Goal: Task Accomplishment & Management: Use online tool/utility

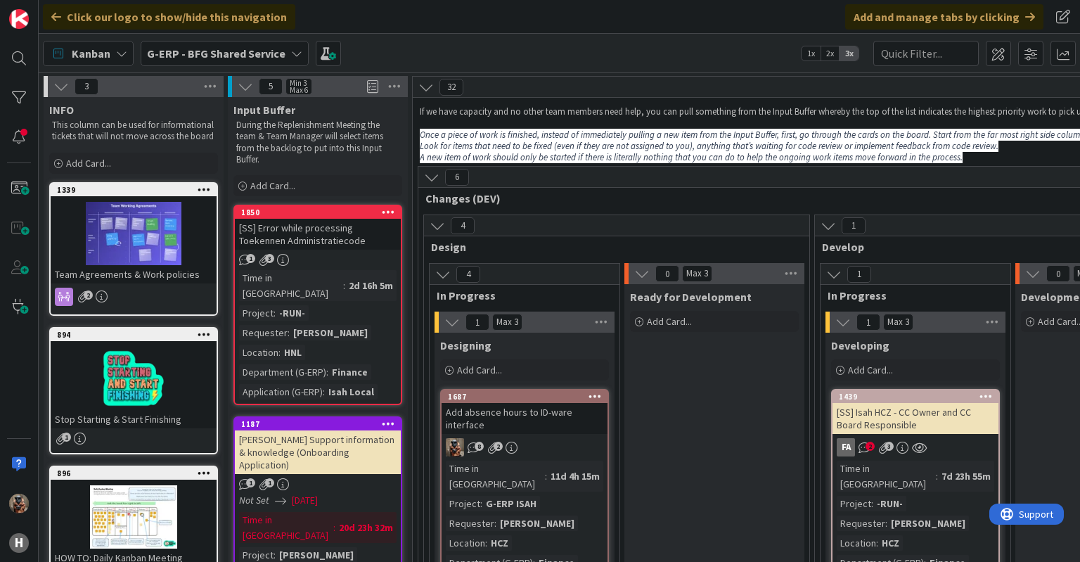
click at [159, 48] on b "G-ERP - BFG Shared Service" at bounding box center [216, 53] width 139 height 14
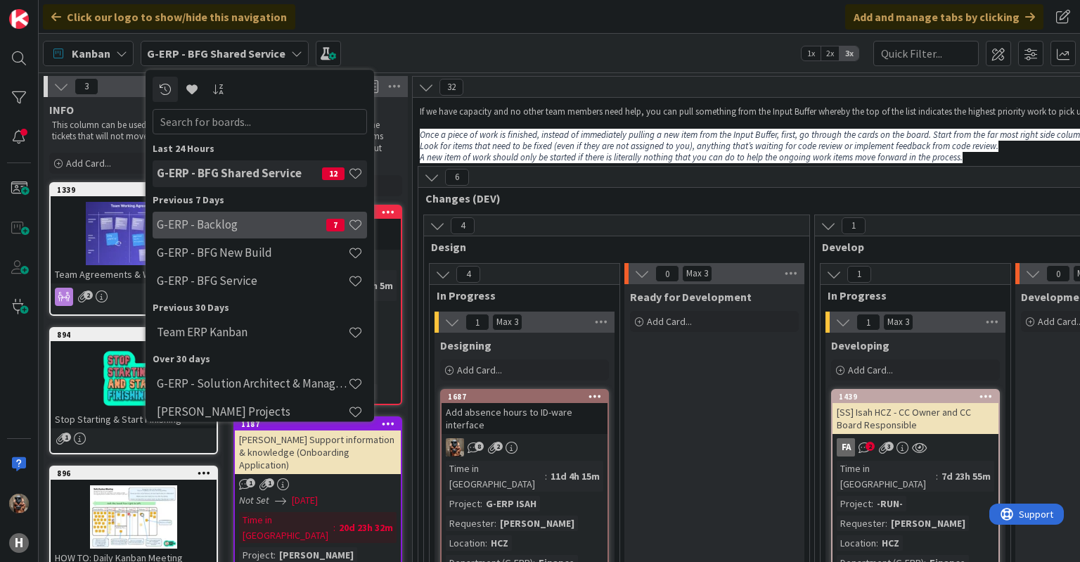
click at [207, 226] on h4 "G-ERP - Backlog" at bounding box center [241, 225] width 169 height 14
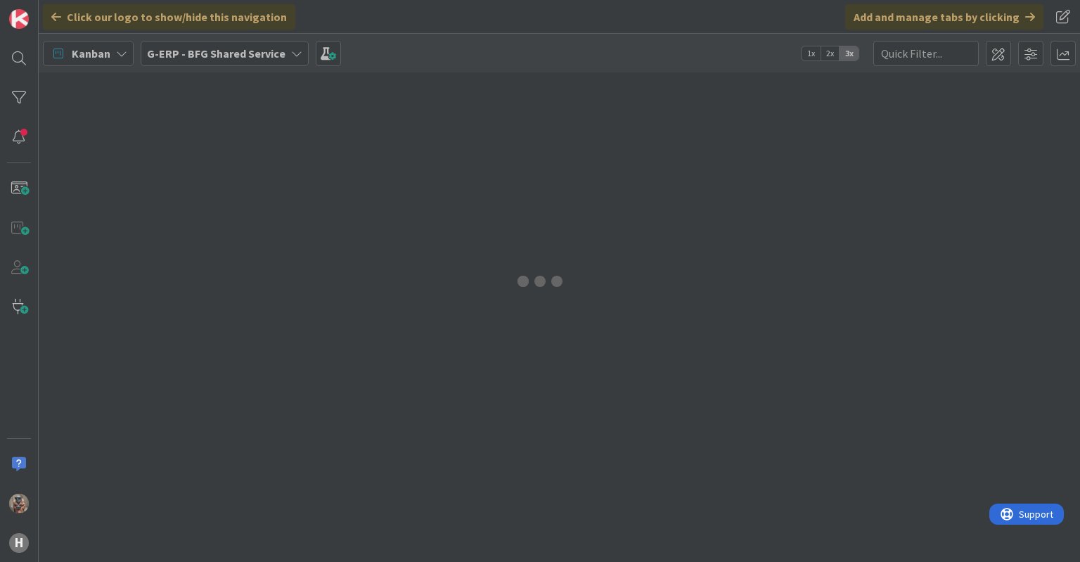
type input "KB 1432"
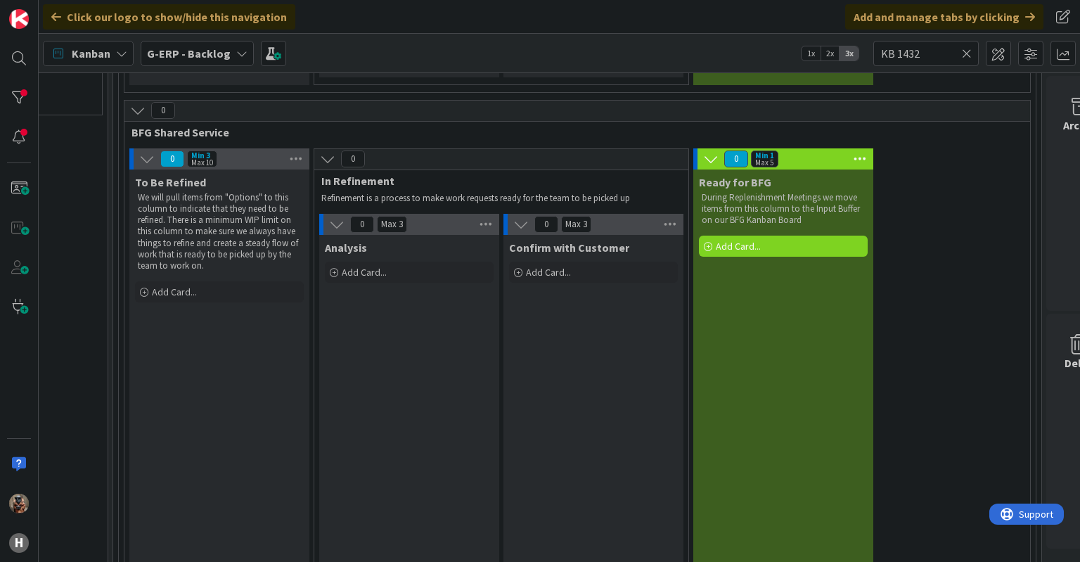
scroll to position [1043, 1623]
click at [22, 99] on div at bounding box center [19, 98] width 28 height 28
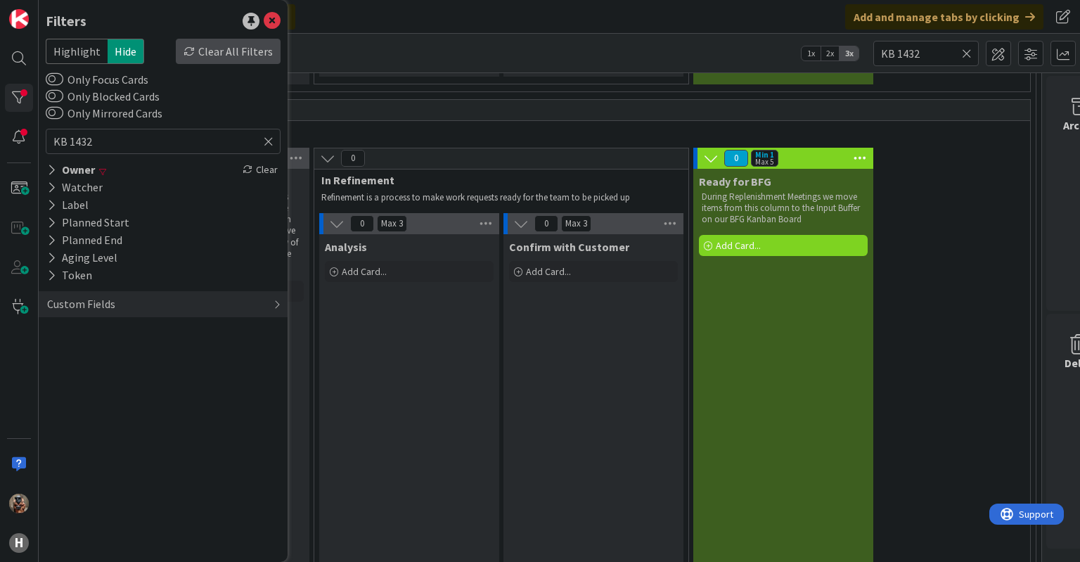
click at [255, 56] on div "Clear All Filters" at bounding box center [228, 51] width 105 height 25
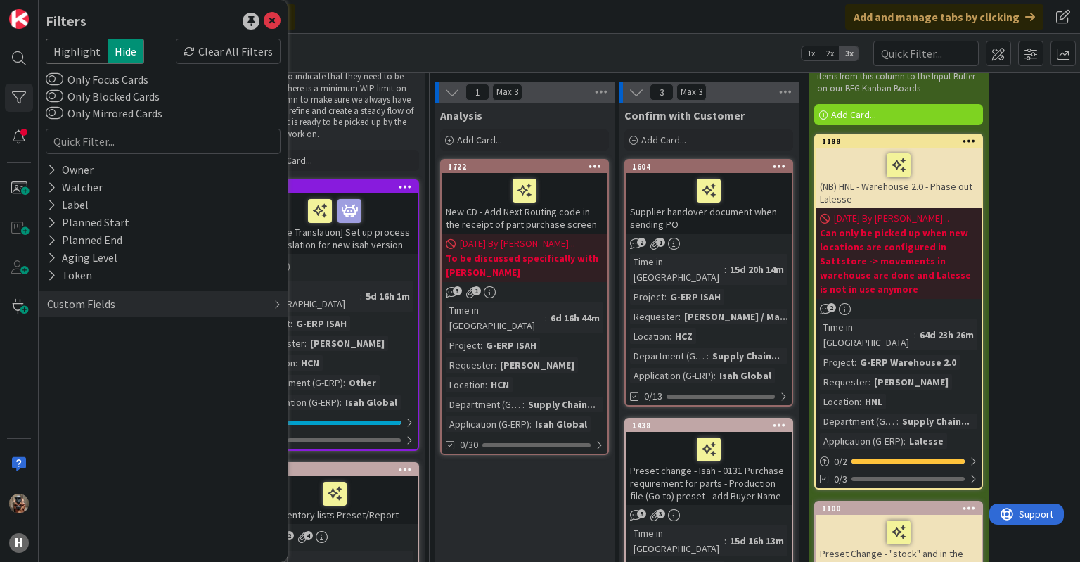
scroll to position [3201, 1507]
click at [410, 480] on div at bounding box center [334, 495] width 157 height 30
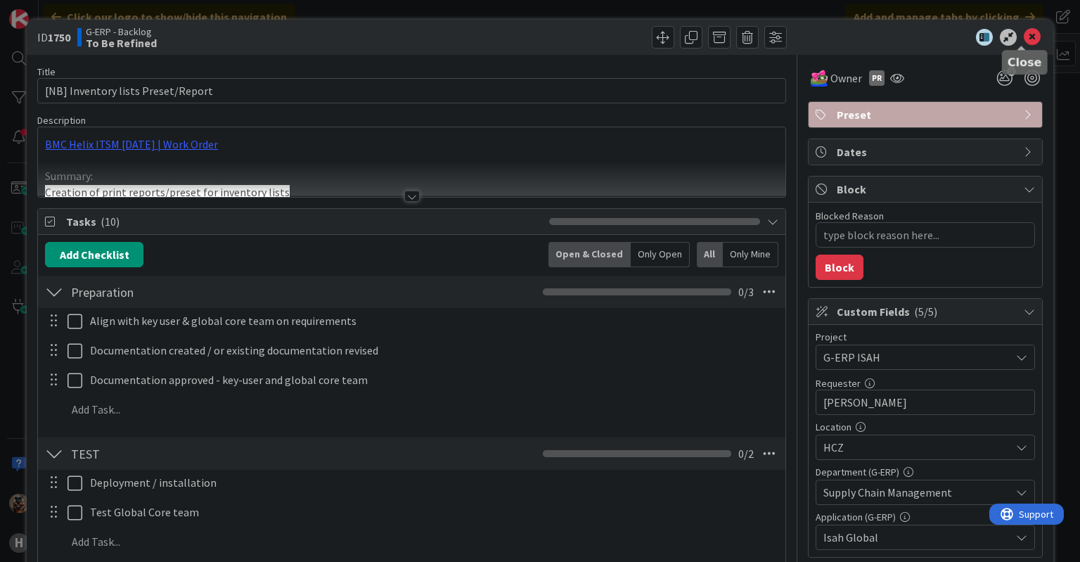
click at [1024, 34] on icon at bounding box center [1032, 37] width 17 height 17
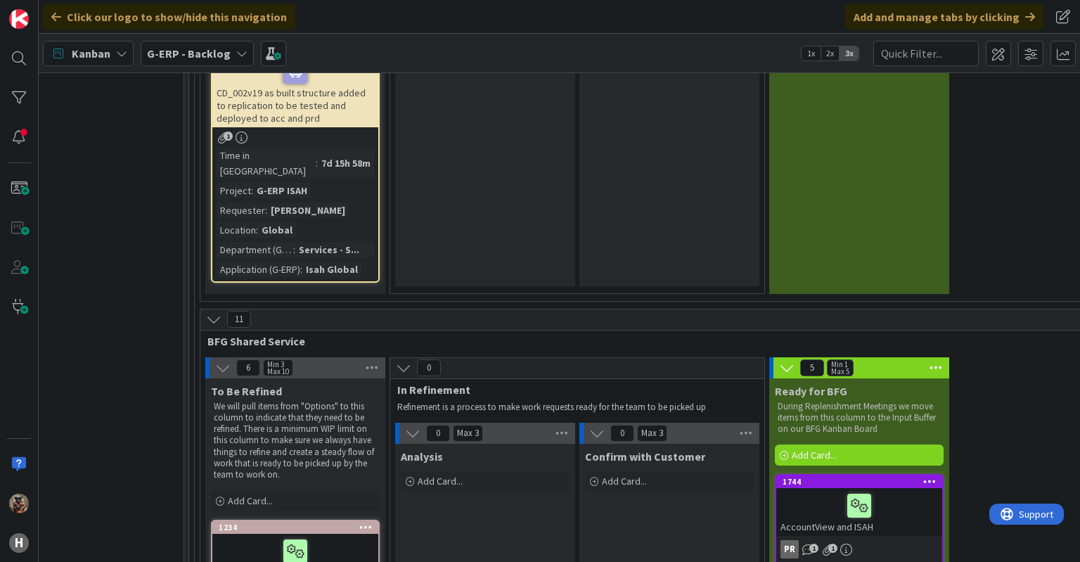
scroll to position [6412, 1547]
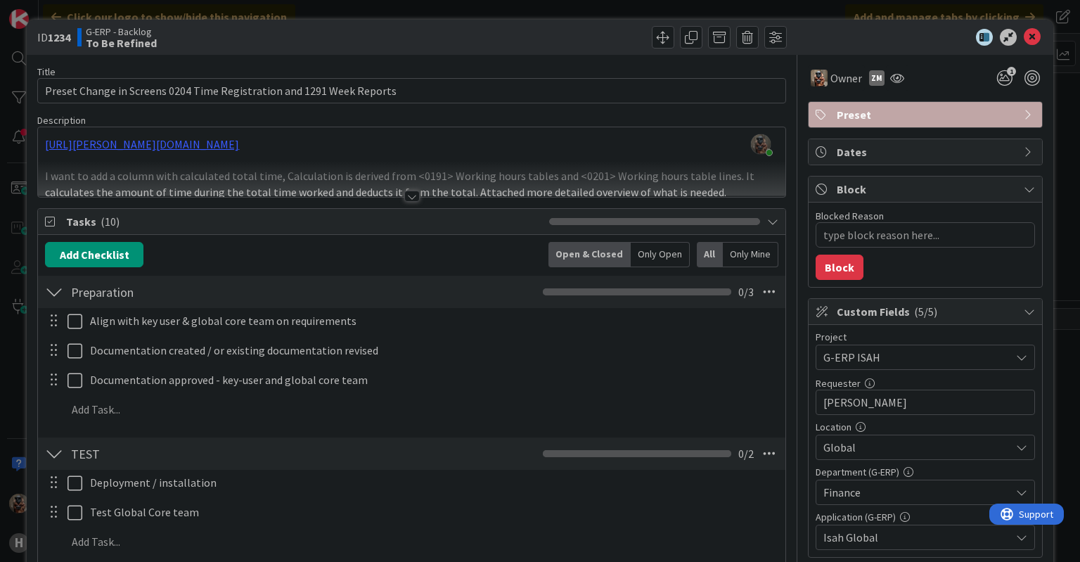
click at [404, 191] on div at bounding box center [411, 196] width 15 height 11
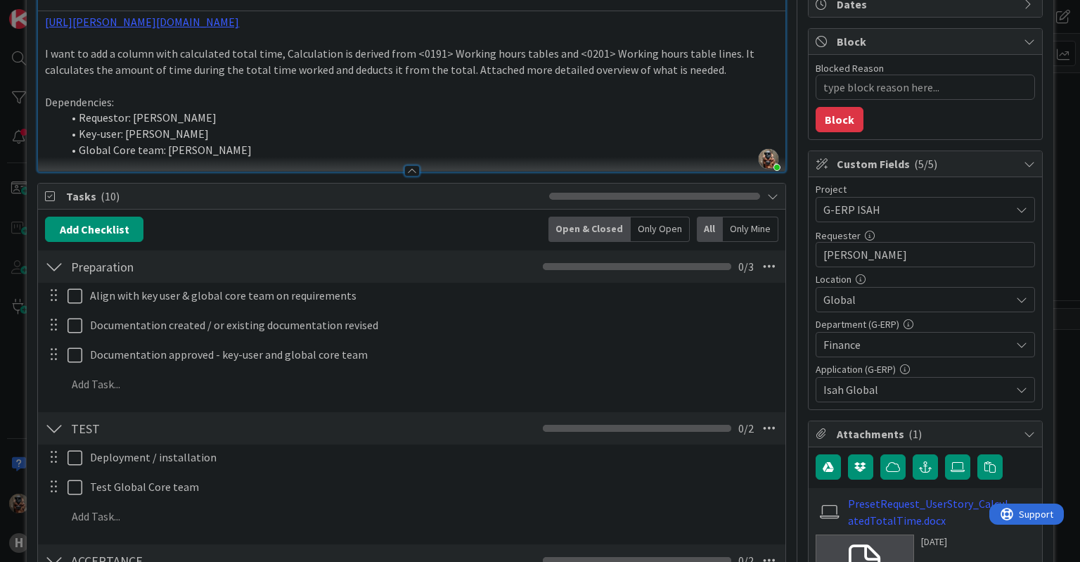
scroll to position [72, 0]
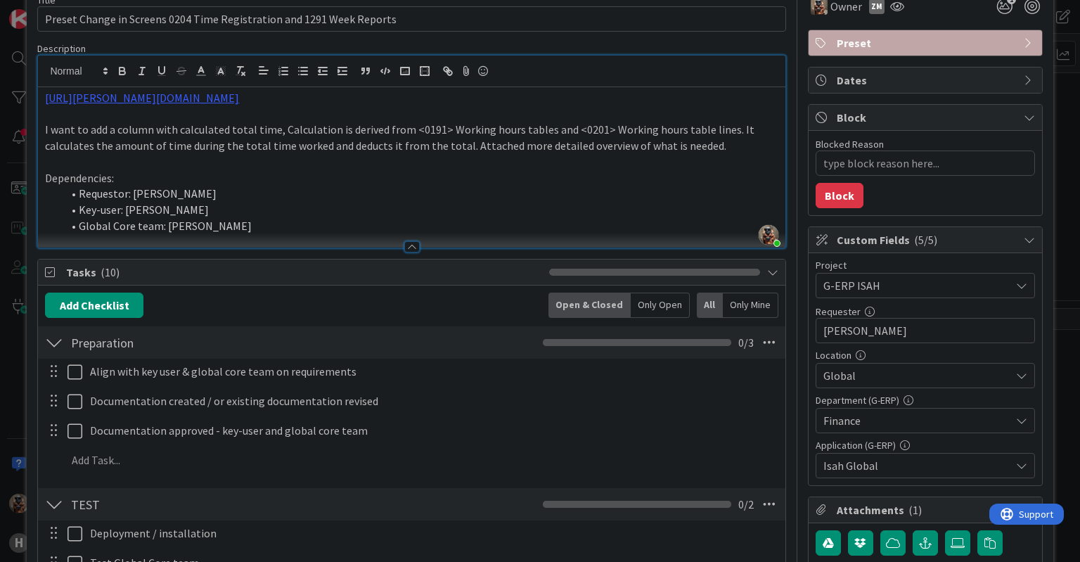
click at [435, 130] on p "I want to add a column with calculated total time, Calculation is derived from …" at bounding box center [411, 138] width 733 height 32
click at [491, 126] on p "I want to add a column with calculated total time, Calculation is derived from …" at bounding box center [411, 138] width 733 height 32
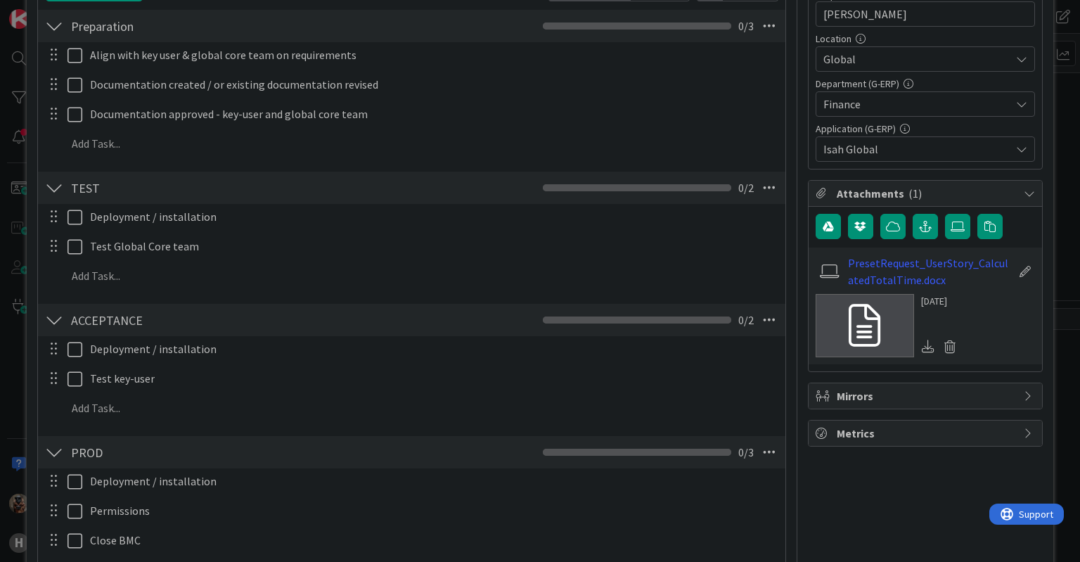
scroll to position [388, 0]
click at [834, 321] on link at bounding box center [865, 325] width 98 height 63
click at [1058, 189] on div "ID 1234 G-ERP - Backlog To Be Refined Title 69 / 128 Preset Change in Screens 0…" at bounding box center [540, 281] width 1080 height 562
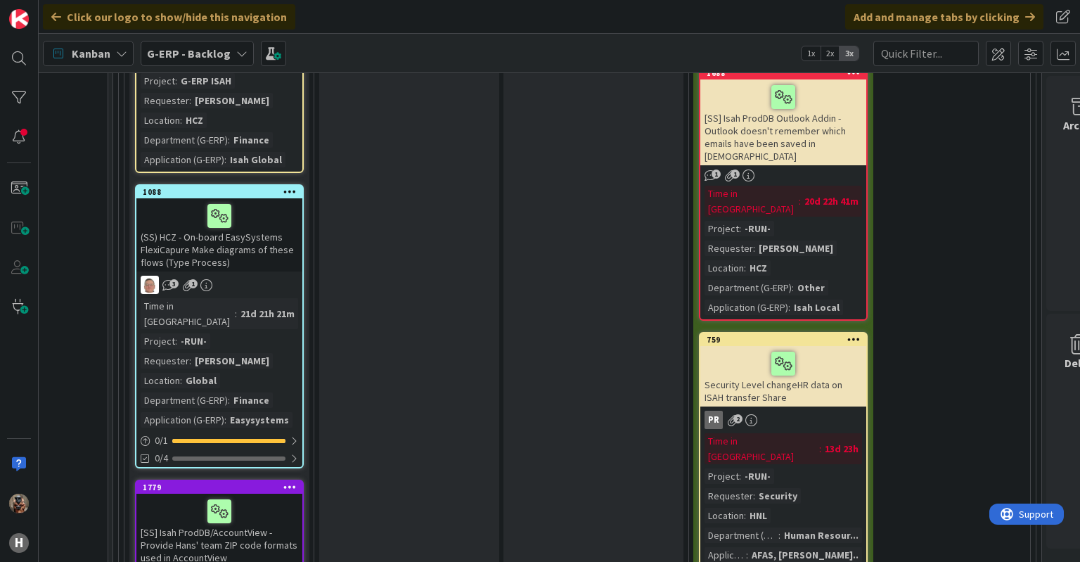
scroll to position [7577, 1623]
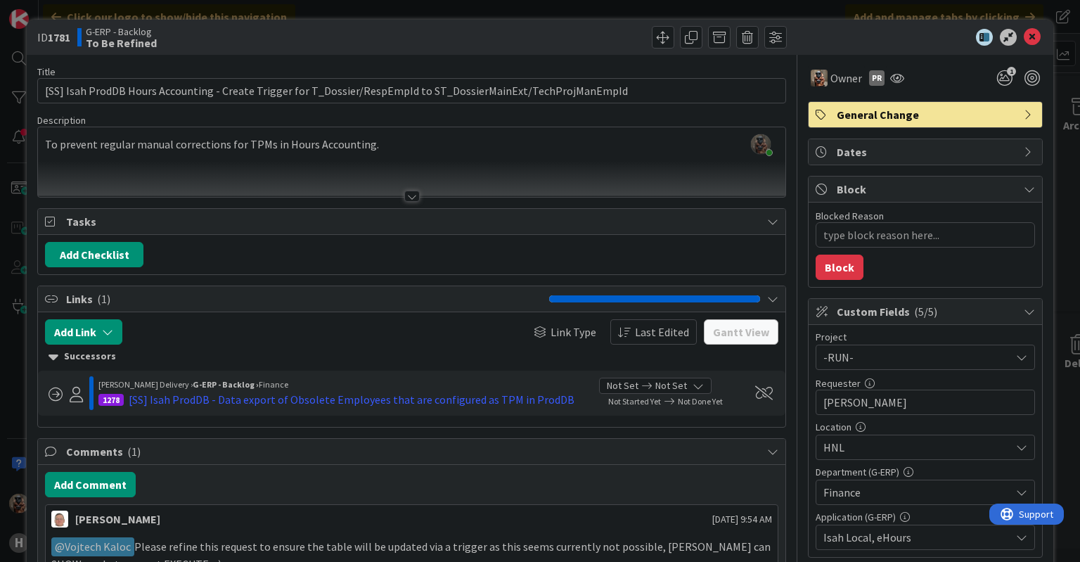
click at [418, 178] on div at bounding box center [411, 179] width 747 height 36
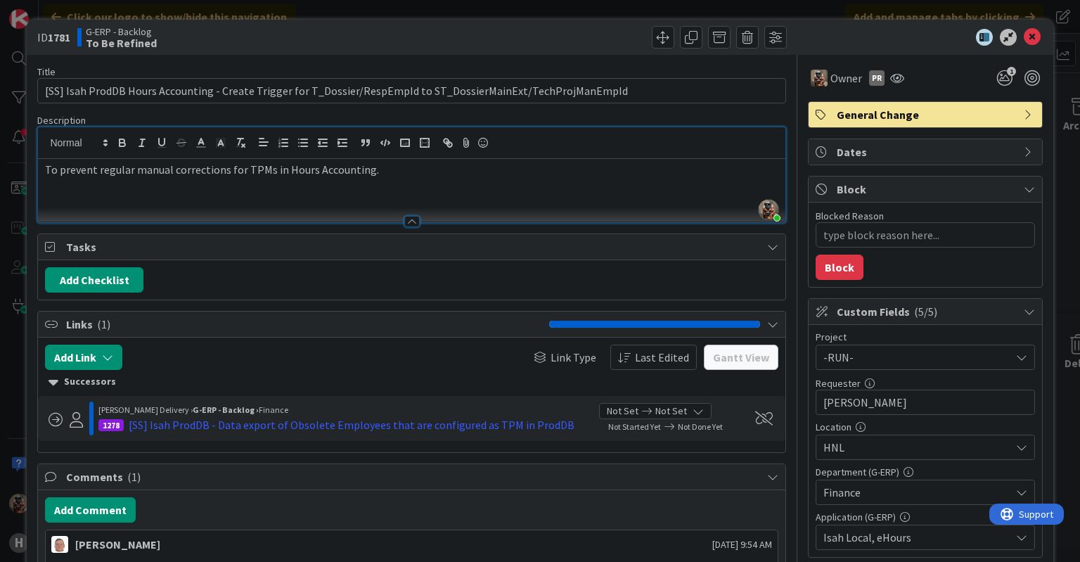
click at [267, 179] on div "To prevent regular manual corrections for TPMs in Hours Accounting." at bounding box center [411, 190] width 747 height 63
click at [315, 176] on p "To prevent regular manual corrections for TPMs in Hours Accounting." at bounding box center [411, 170] width 733 height 16
click at [333, 174] on p "To prevent regular manual corrections for TPMs in Hours Accounting." at bounding box center [411, 170] width 733 height 16
click at [357, 165] on p "To prevent regular manual corrections for TPMs in Hours Accounting." at bounding box center [411, 170] width 733 height 16
click at [377, 164] on p "To prevent regular manual corrections for TPMs in Hours Accounting." at bounding box center [411, 170] width 733 height 16
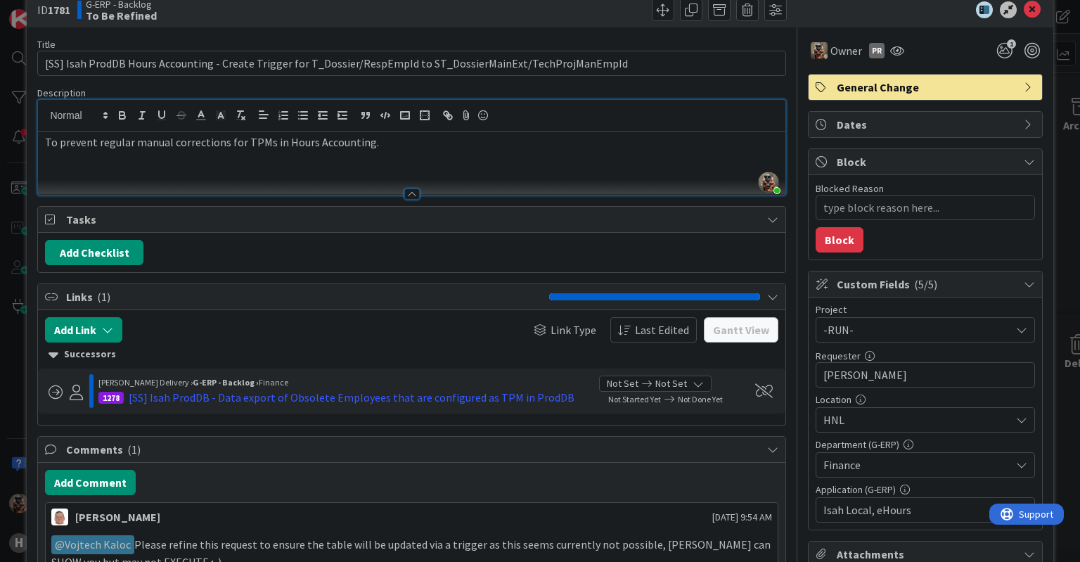
scroll to position [28, 0]
click at [21, 337] on div "ID 1781 G-ERP - Backlog To Be Refined Title 112 / 128 [SS] Isah ProdDB Hours Ac…" at bounding box center [540, 281] width 1080 height 562
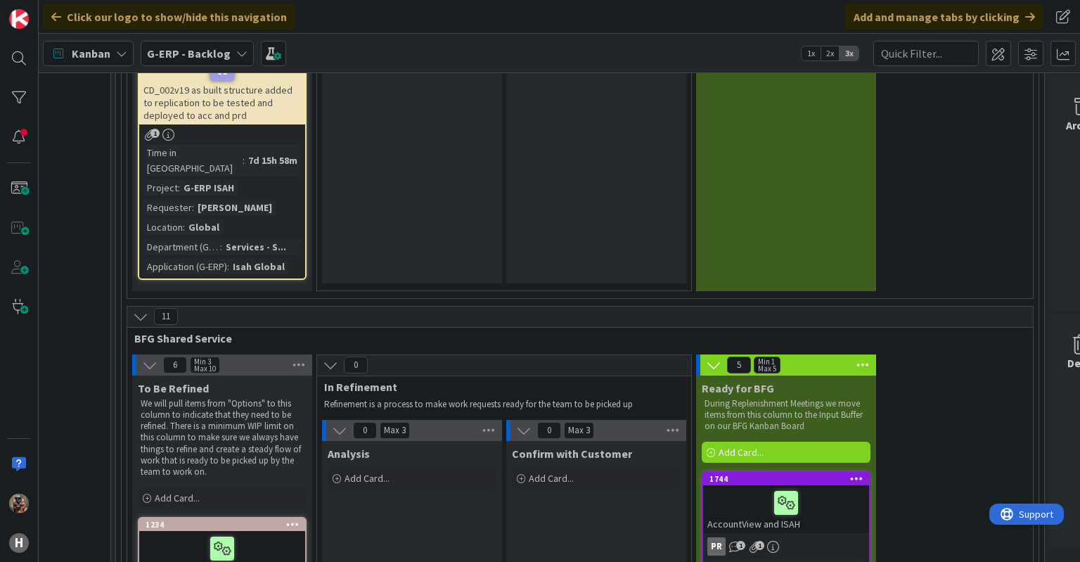
scroll to position [6414, 1620]
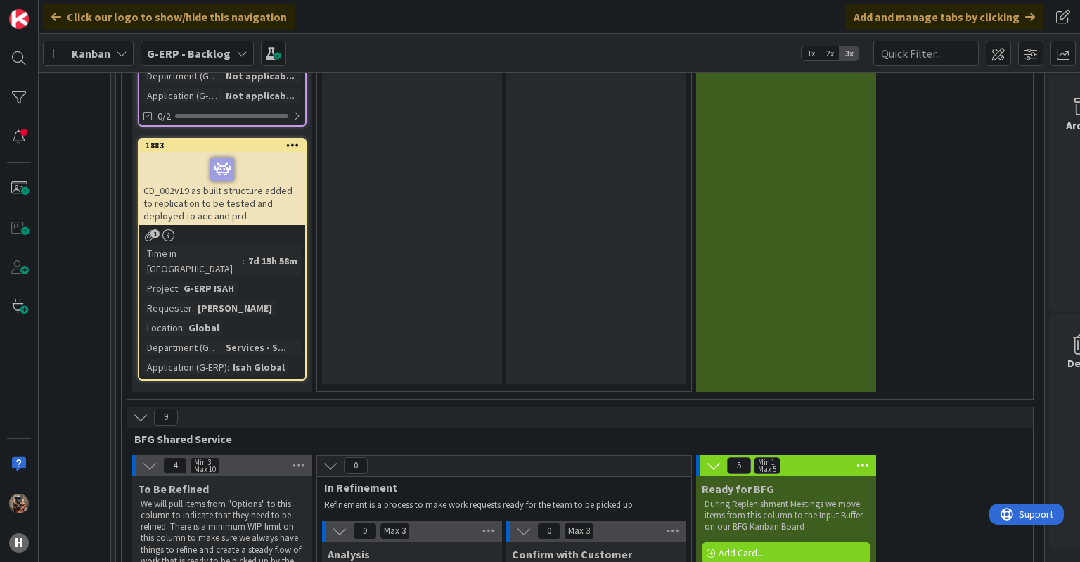
scroll to position [6364, 1620]
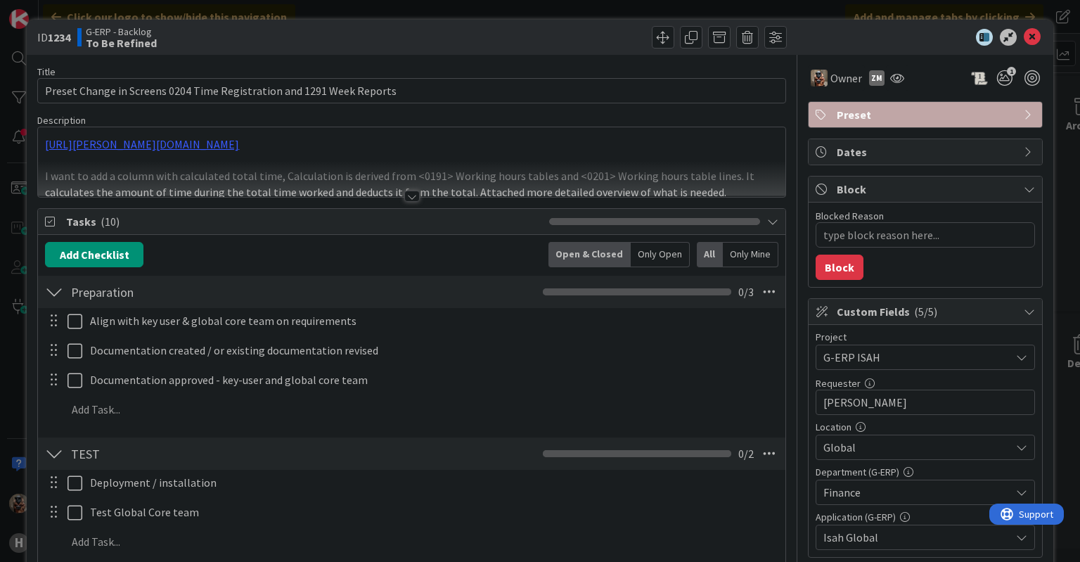
click at [590, 185] on div at bounding box center [411, 179] width 747 height 36
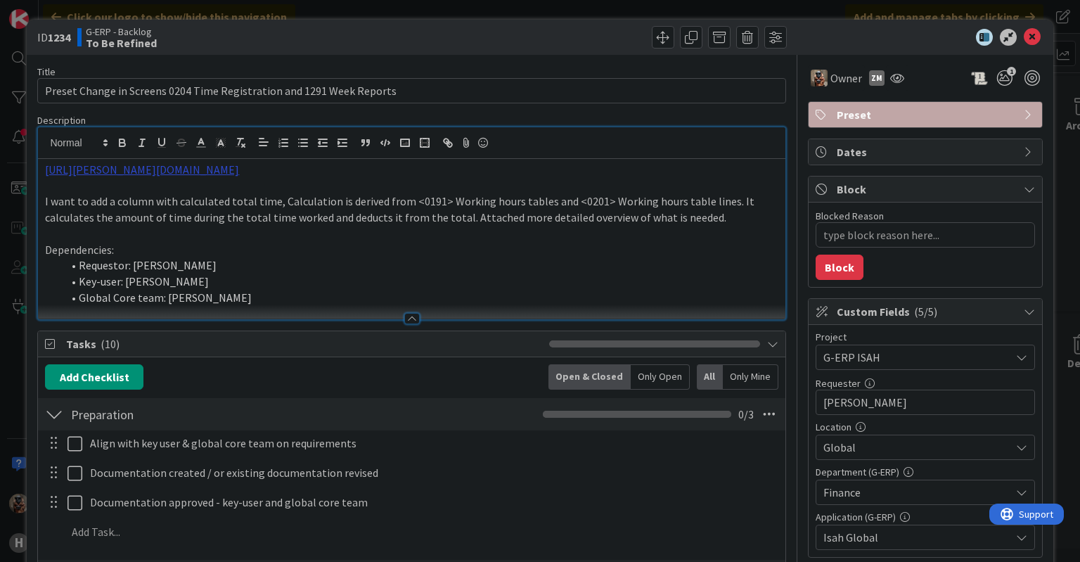
click at [229, 172] on link "https://huisman-smartit.onbmc.com/smartit/app/#/workorder/AGGEFRDUJONBTASZC80ZS…" at bounding box center [142, 169] width 194 height 14
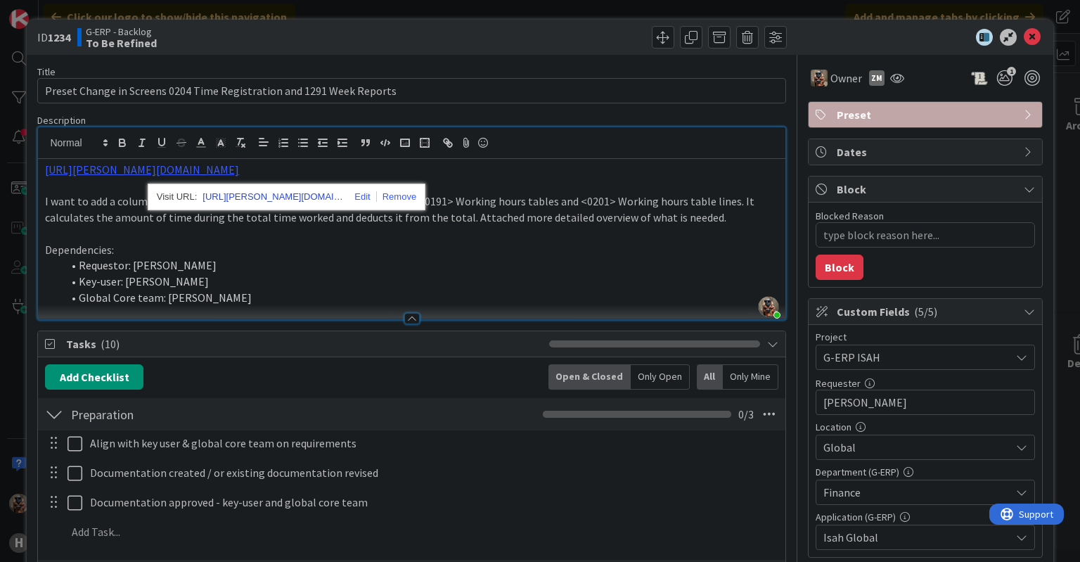
click at [224, 198] on link "https://huisman-smartit.onbmc.com/smartit/app#/workorder/AGGEFRDUJONBTASZC80ZSZ…" at bounding box center [272, 197] width 141 height 18
click at [318, 274] on li "Key-user: Silvie Bajerkova" at bounding box center [420, 282] width 716 height 16
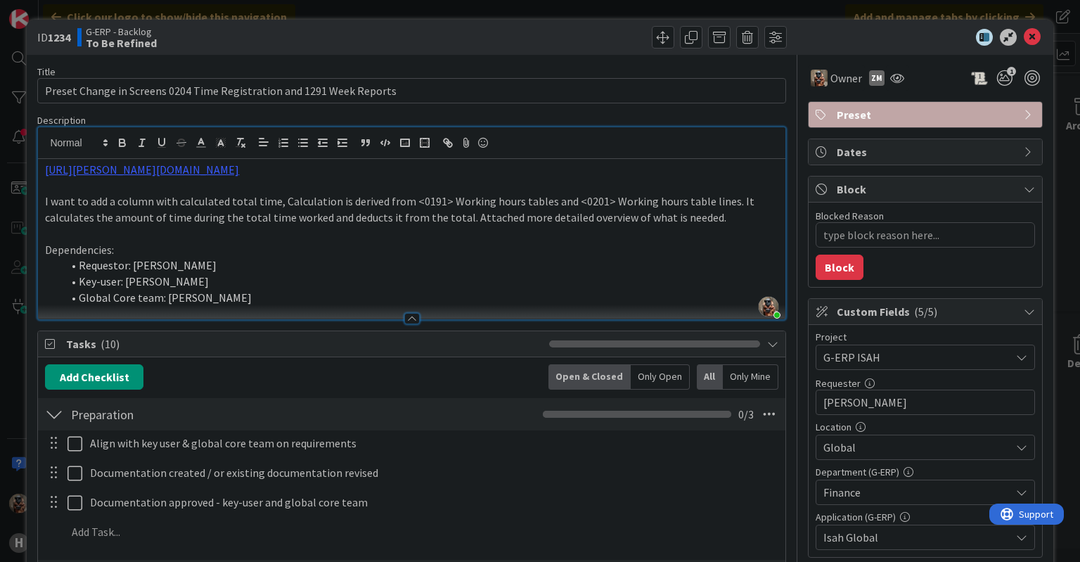
type textarea "x"
click at [939, 13] on div "ID 1234 G-ERP - Backlog To Be Refined Title 69 / 128 Preset Change in Screens 0…" at bounding box center [540, 281] width 1080 height 562
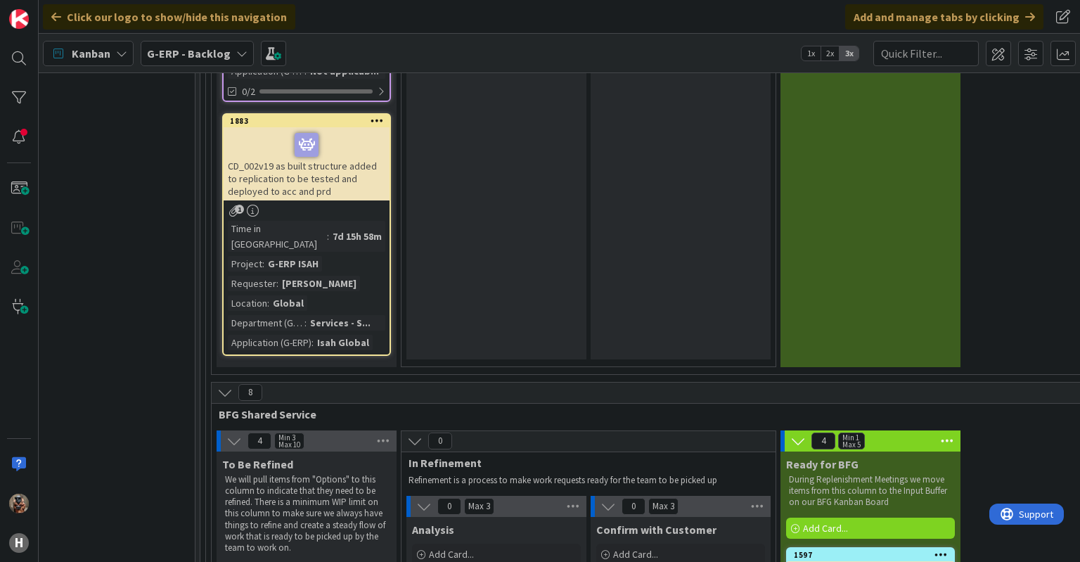
scroll to position [6339, 1536]
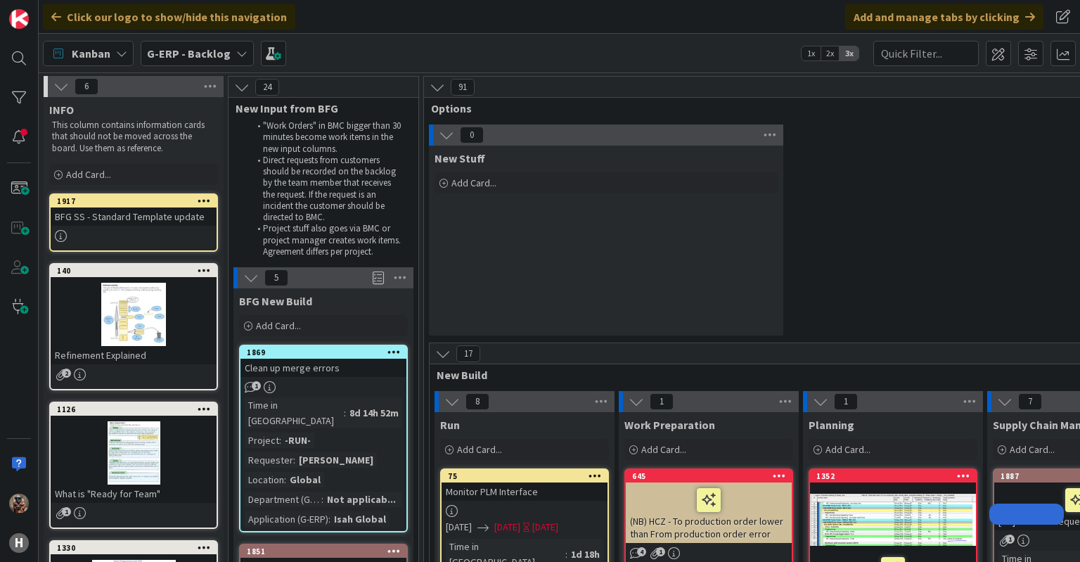
click at [214, 62] on div "G-ERP - Backlog" at bounding box center [197, 53] width 113 height 25
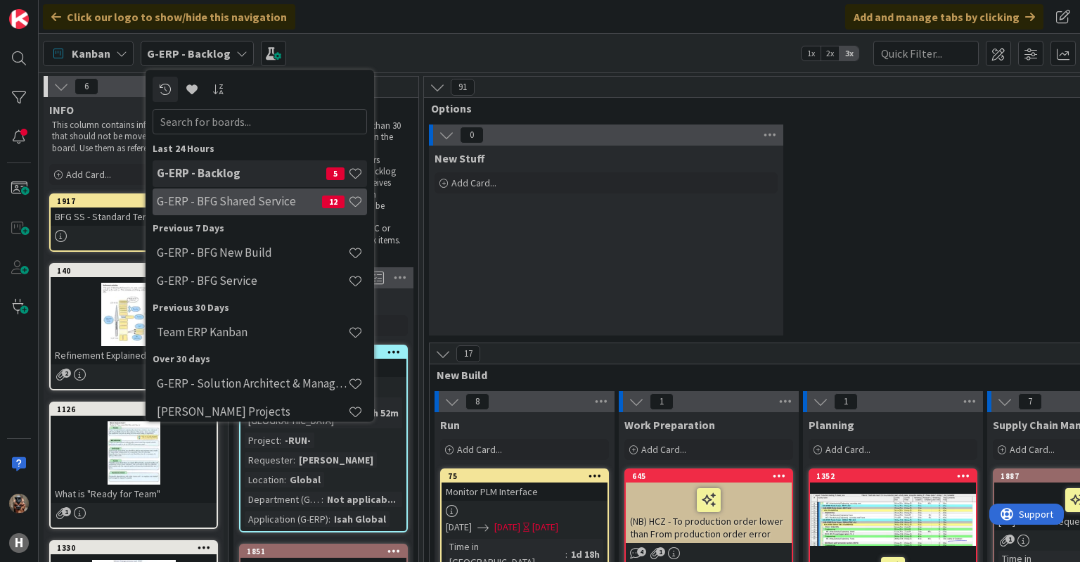
click at [230, 193] on div "G-ERP - BFG Shared Service 12" at bounding box center [260, 201] width 214 height 27
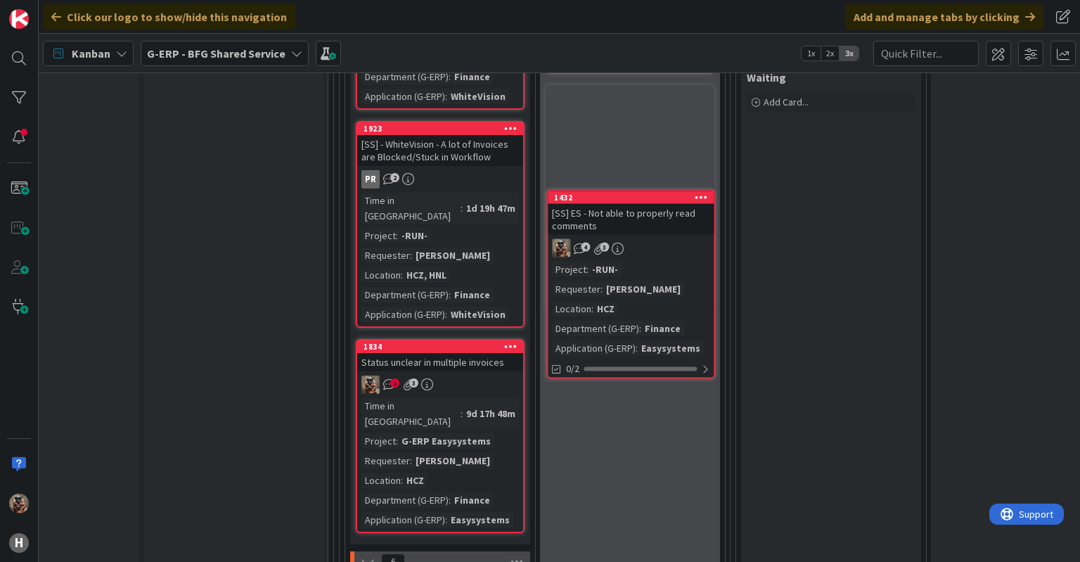
scroll to position [5607, 84]
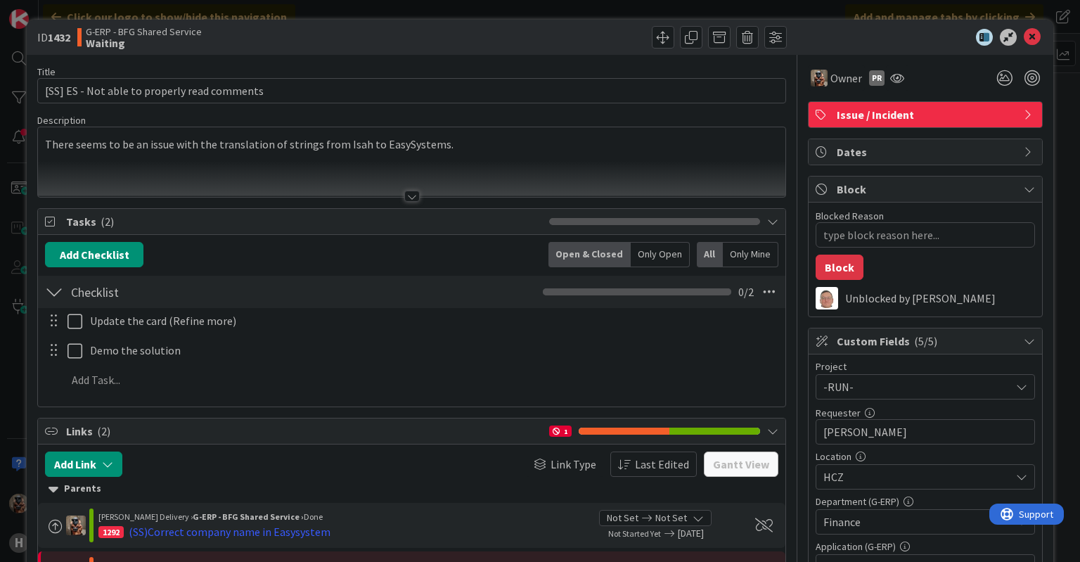
type textarea "x"
click at [854, 229] on textarea "Blocked Reason" at bounding box center [925, 234] width 219 height 25
type textarea "W"
type textarea "x"
type textarea "Wa"
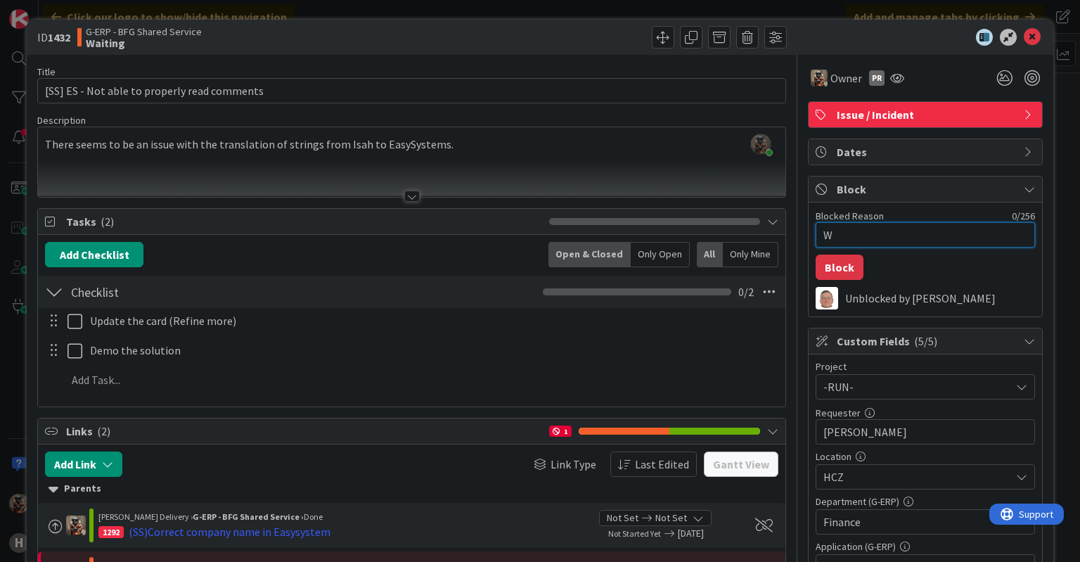
type textarea "x"
type textarea "Wai"
type textarea "x"
type textarea "Wait"
type textarea "x"
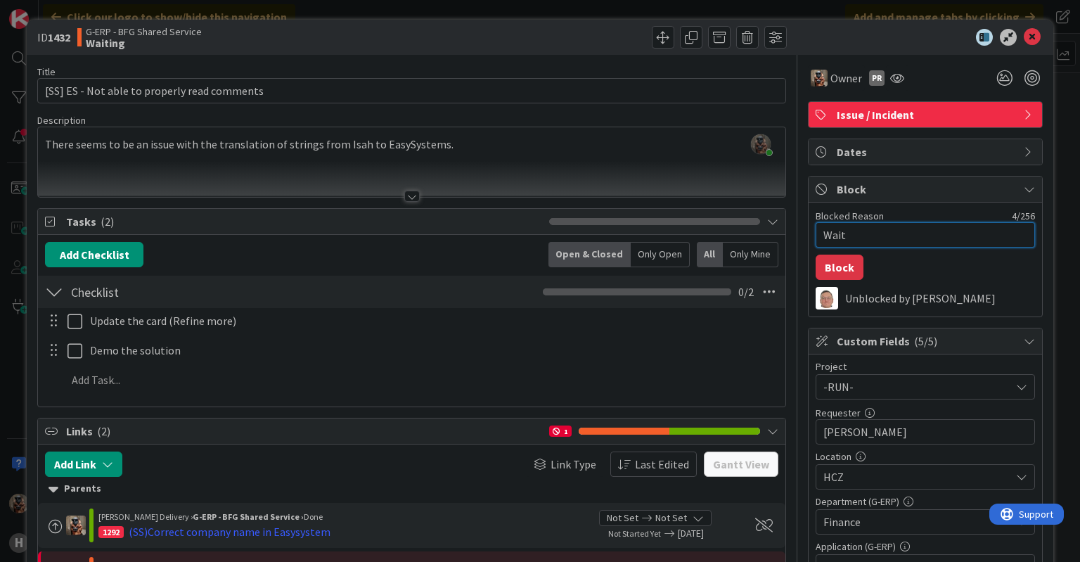
type textarea "Waiti"
type textarea "x"
type textarea "Waitin"
type textarea "x"
type textarea "Waiting"
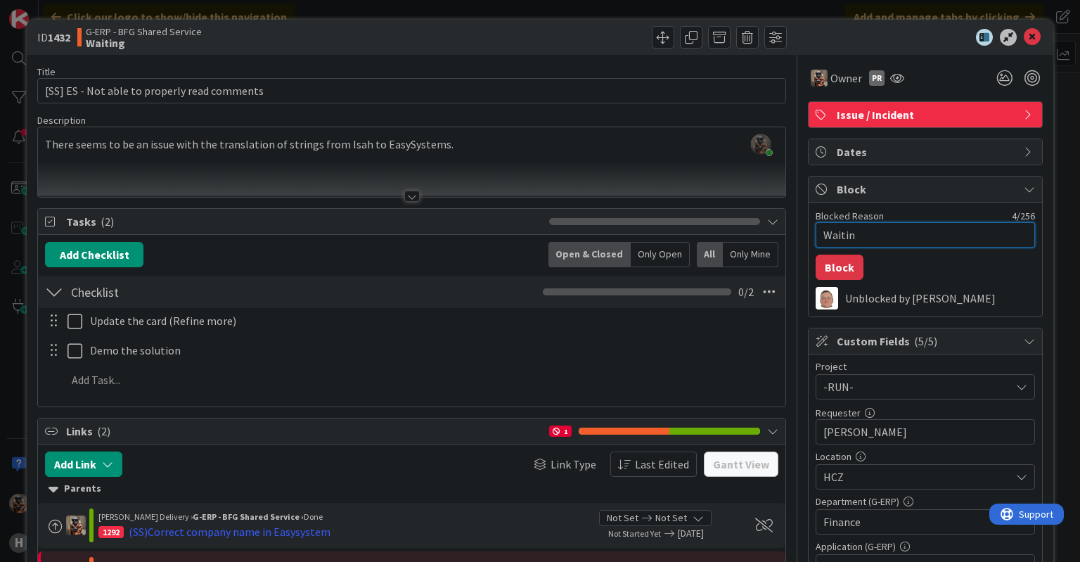
type textarea "x"
type textarea "Waiting"
type textarea "x"
type textarea "Waiting f"
type textarea "x"
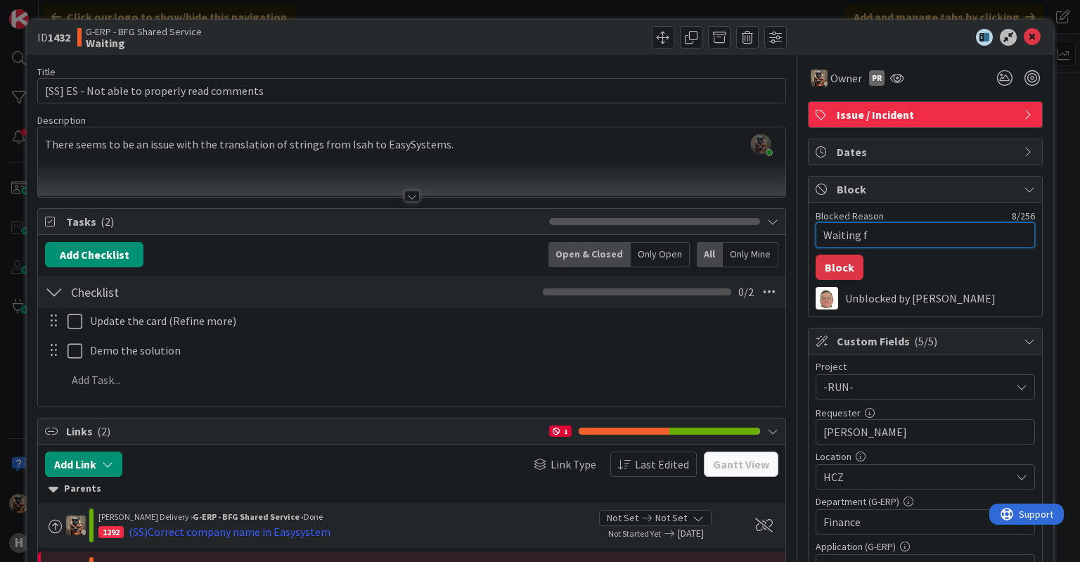
type textarea "Waiting fo"
type textarea "x"
type textarea "Waiting for"
type textarea "x"
type textarea "Waiting for"
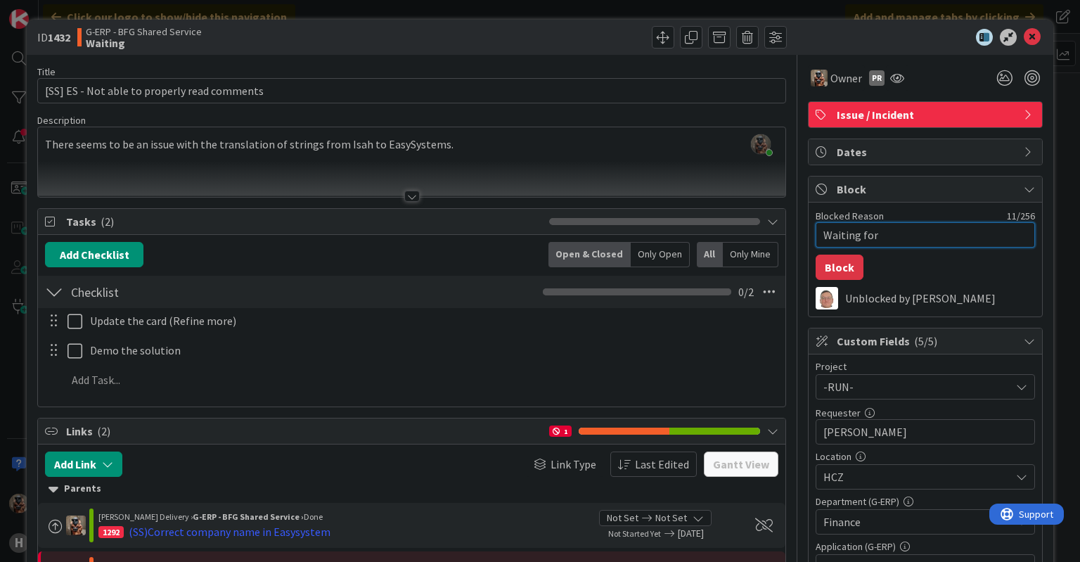
type textarea "x"
type textarea "Waiting for E"
type textarea "x"
type textarea "Waiting for Ea"
type textarea "x"
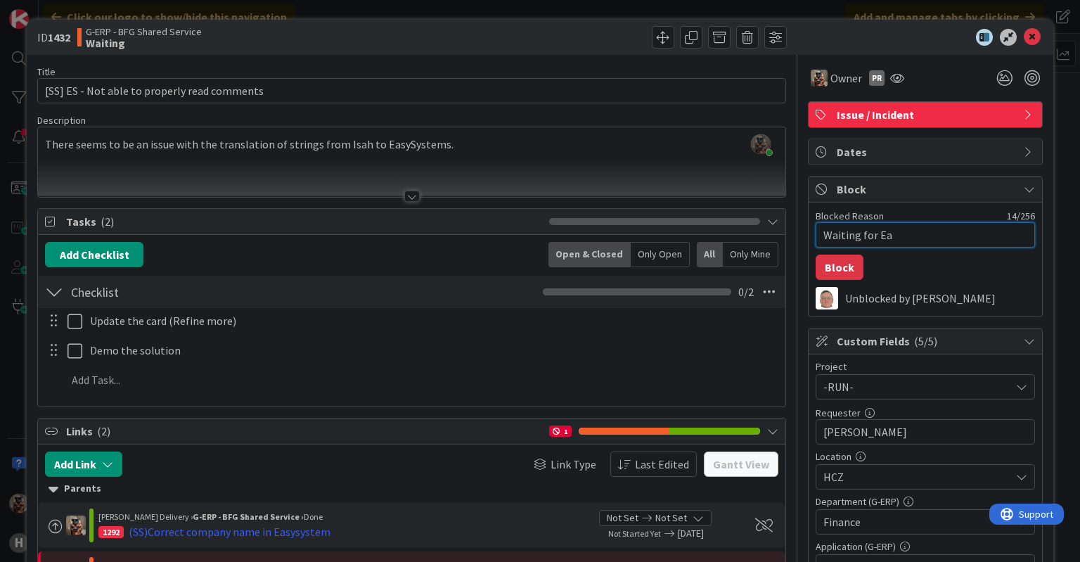
type textarea "Waiting for Eas"
type textarea "x"
type textarea "Waiting for Easy"
type textarea "x"
type textarea "Waiting for EasyS"
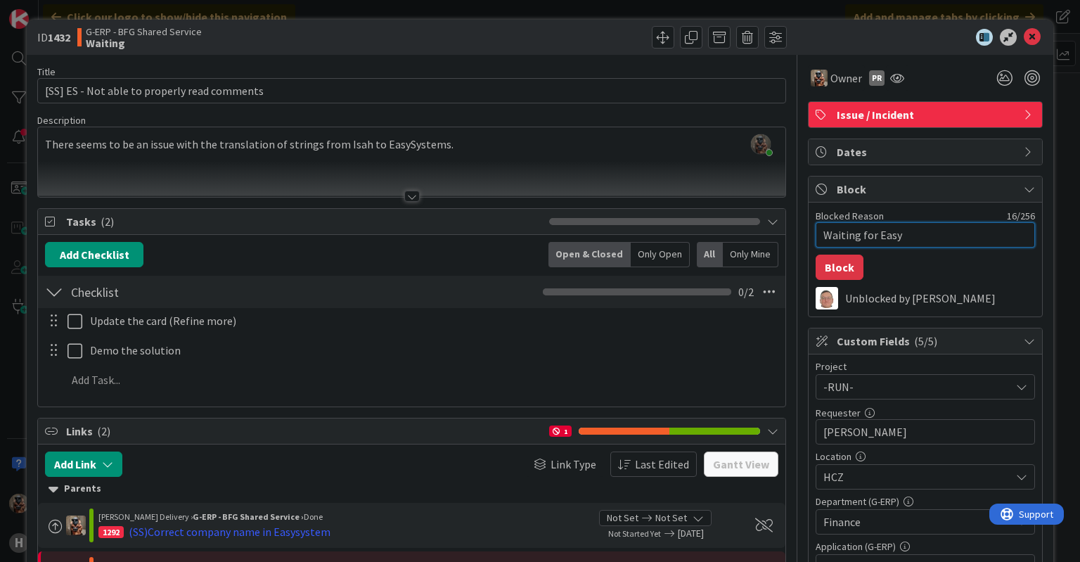
type textarea "x"
type textarea "Waiting for EasySy"
type textarea "x"
type textarea "Waiting for EasySys"
type textarea "x"
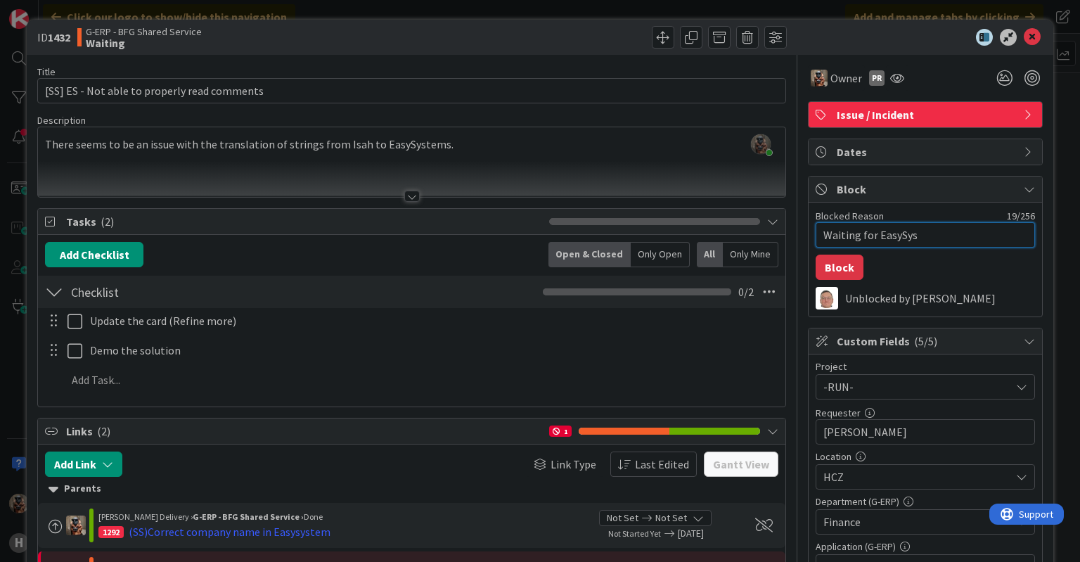
type textarea "Waiting for EasySyst"
type textarea "x"
type textarea "Waiting for EasySyste"
type textarea "x"
type textarea "Waiting for EasySystem"
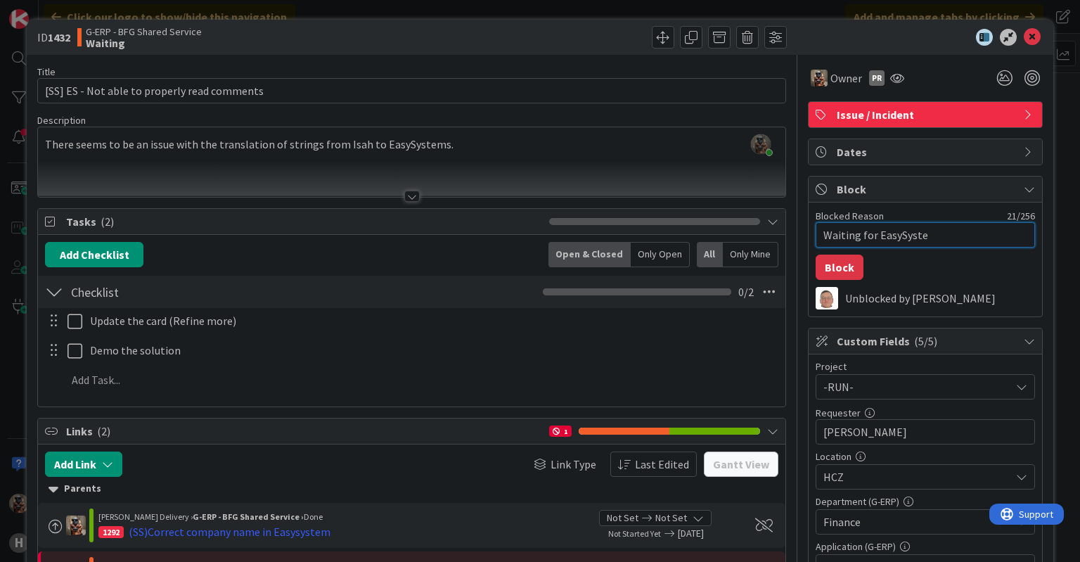
type textarea "x"
type textarea "Waiting for EasySystems"
type textarea "x"
type textarea "Waiting for EasySystemsf"
type textarea "x"
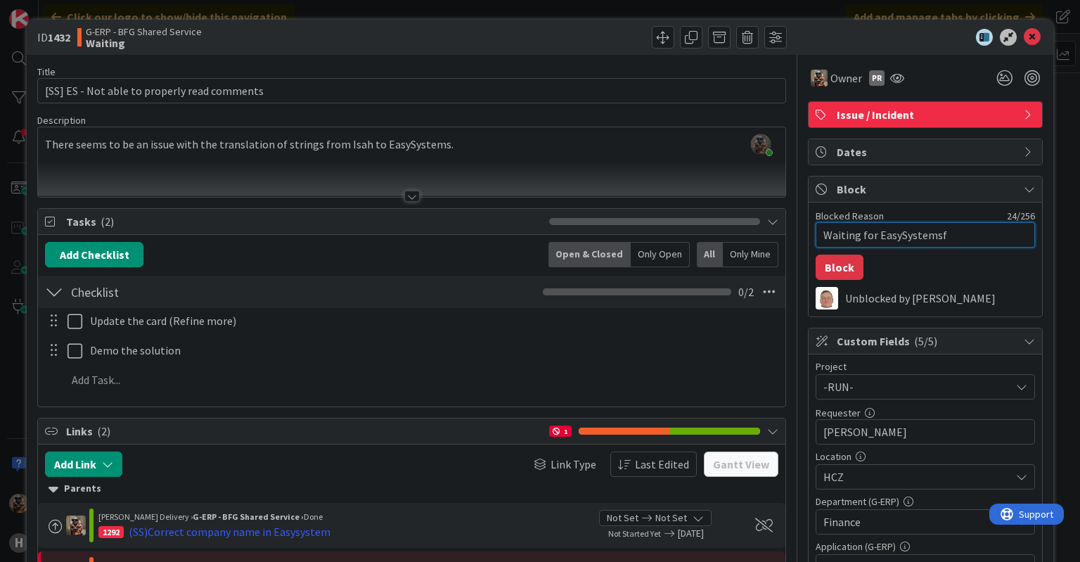
type textarea "Waiting for EasySystems"
type textarea "x"
type textarea "Waiting for EasySystems"
click at [831, 267] on button "Block" at bounding box center [840, 267] width 48 height 25
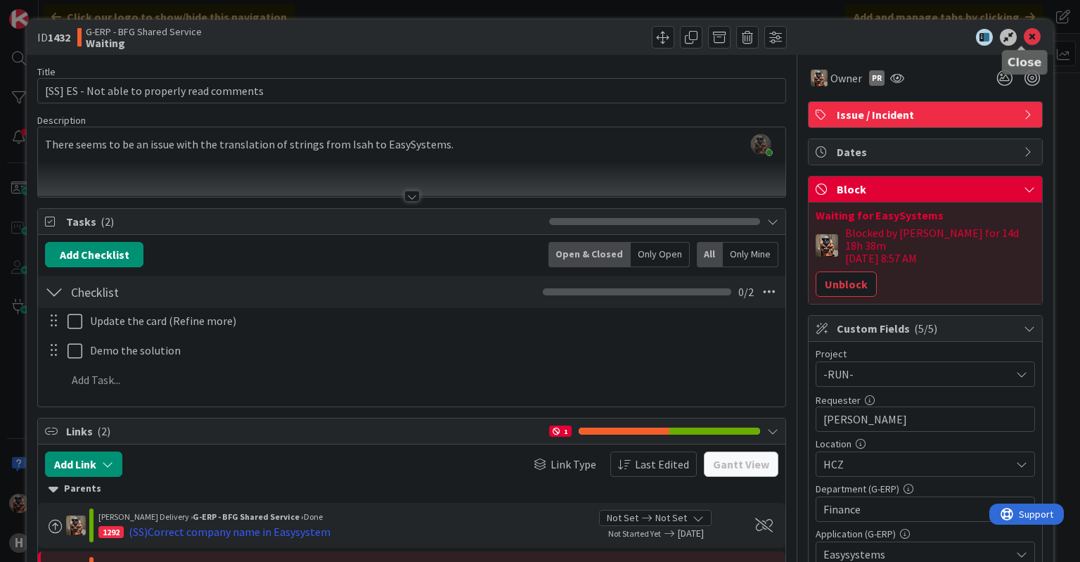
click at [1024, 39] on icon at bounding box center [1032, 37] width 17 height 17
